Goal: Communication & Community: Connect with others

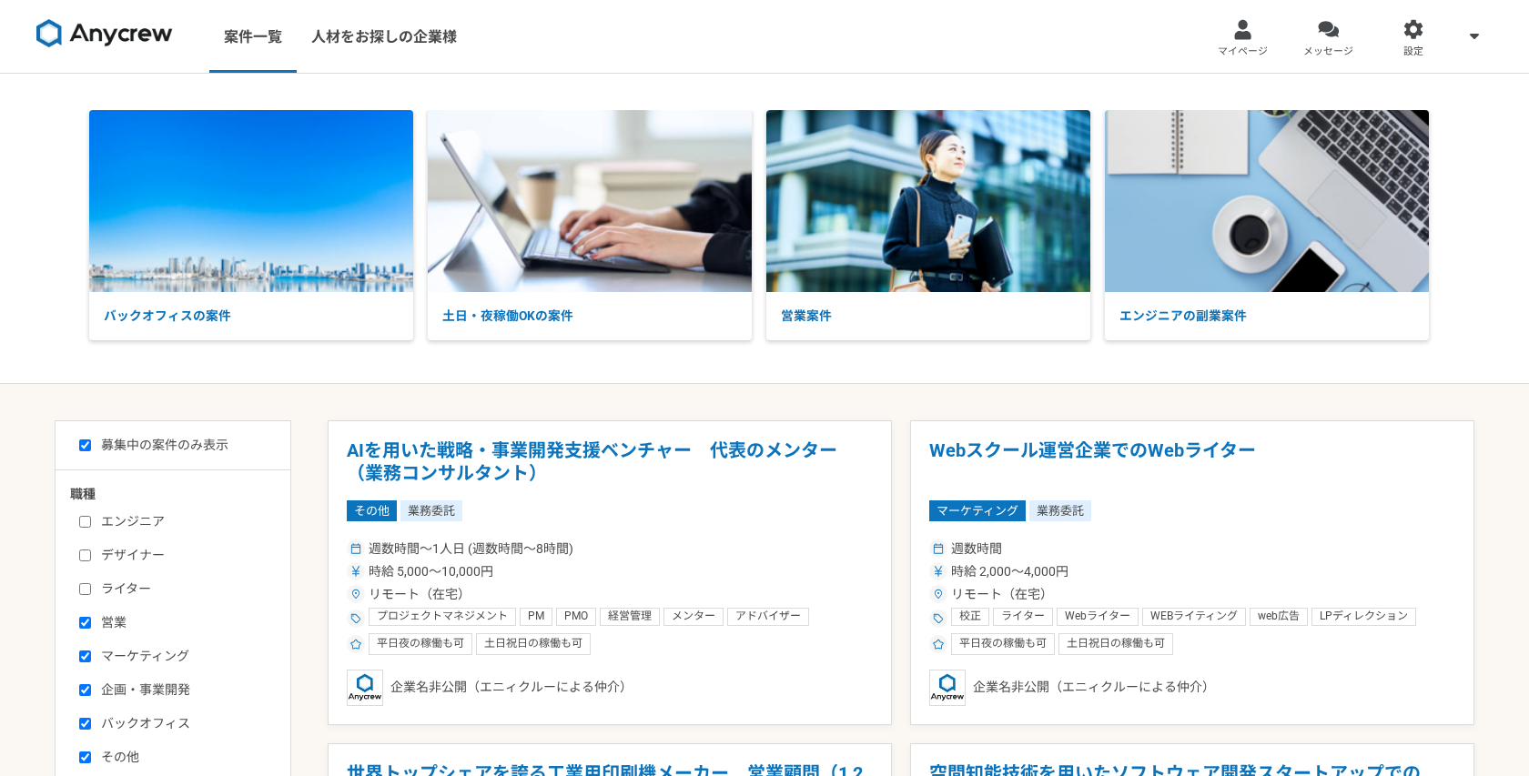
select select "1"
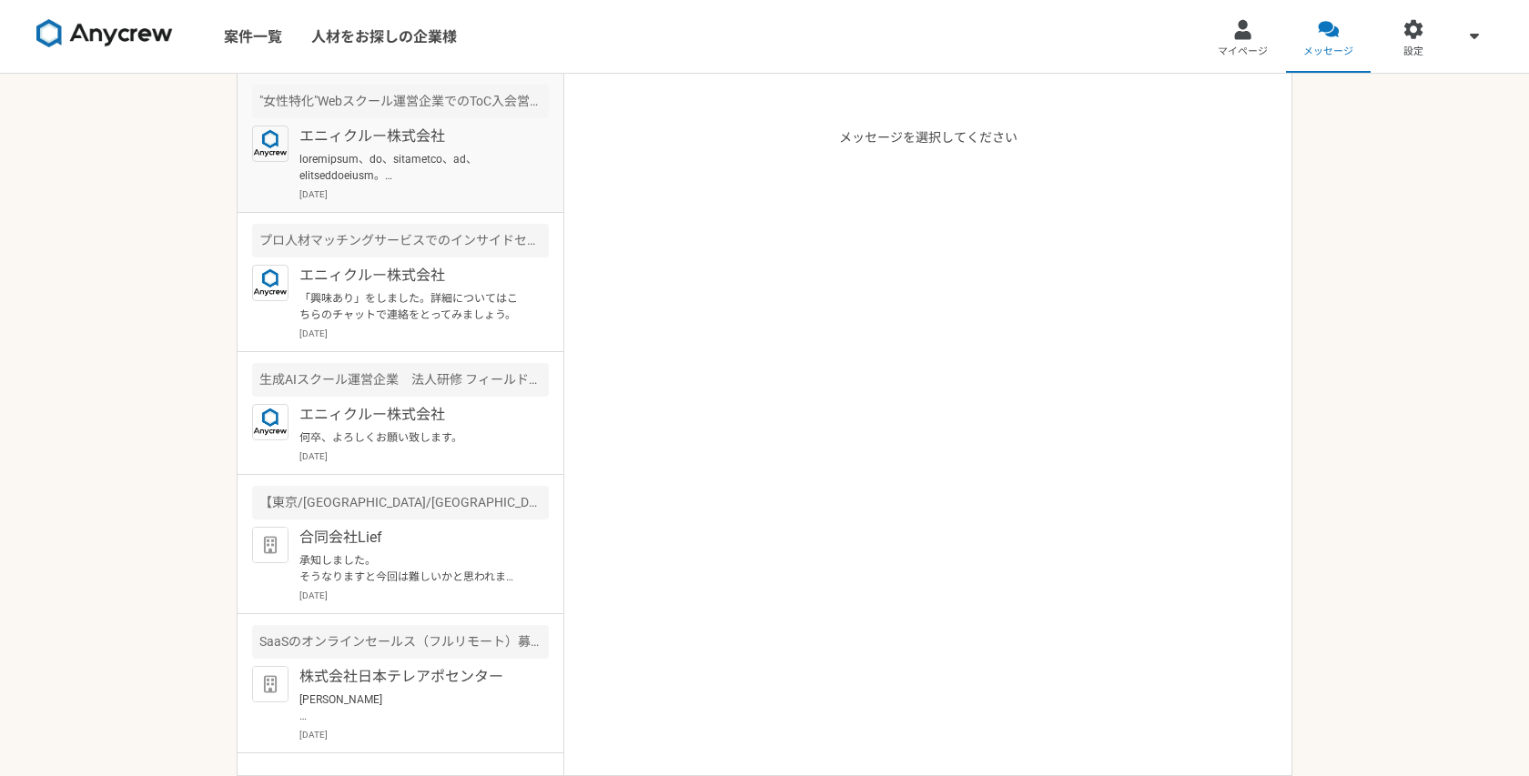
click at [305, 154] on p at bounding box center [411, 167] width 225 height 33
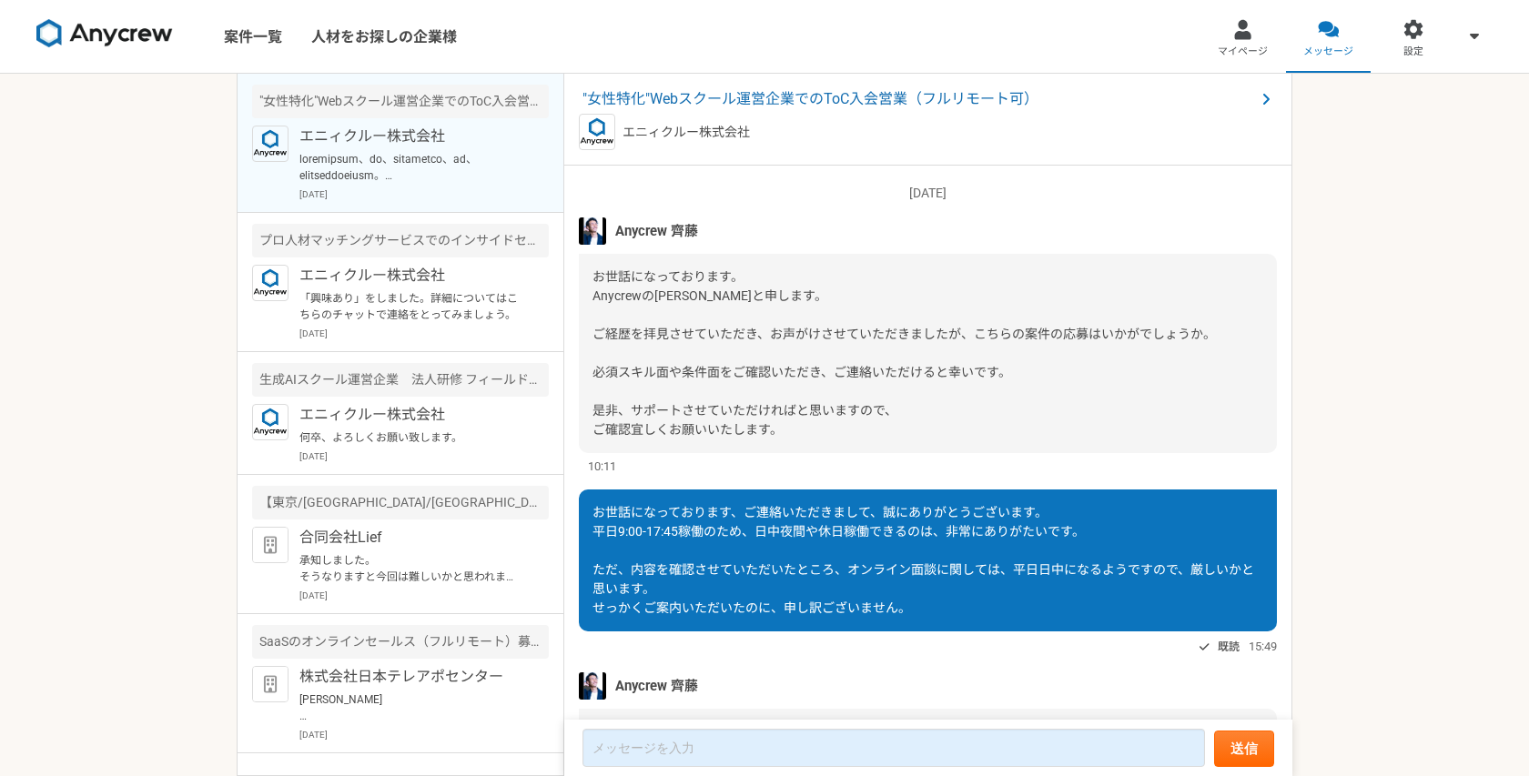
scroll to position [958, 0]
